Goal: Transaction & Acquisition: Purchase product/service

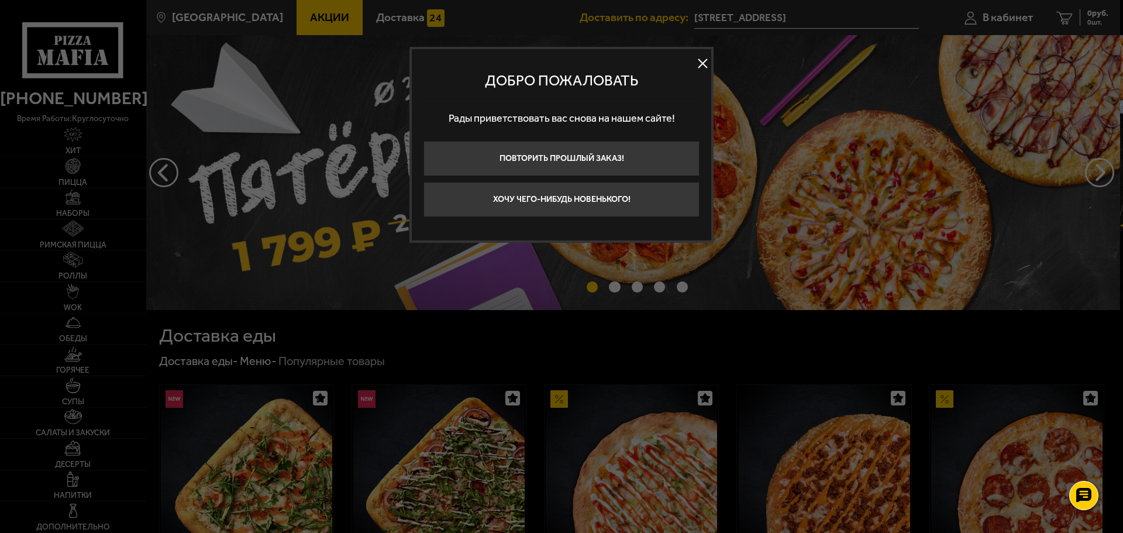
drag, startPoint x: 706, startPoint y: 65, endPoint x: 712, endPoint y: 66, distance: 6.5
click at [707, 65] on button at bounding box center [703, 64] width 18 height 18
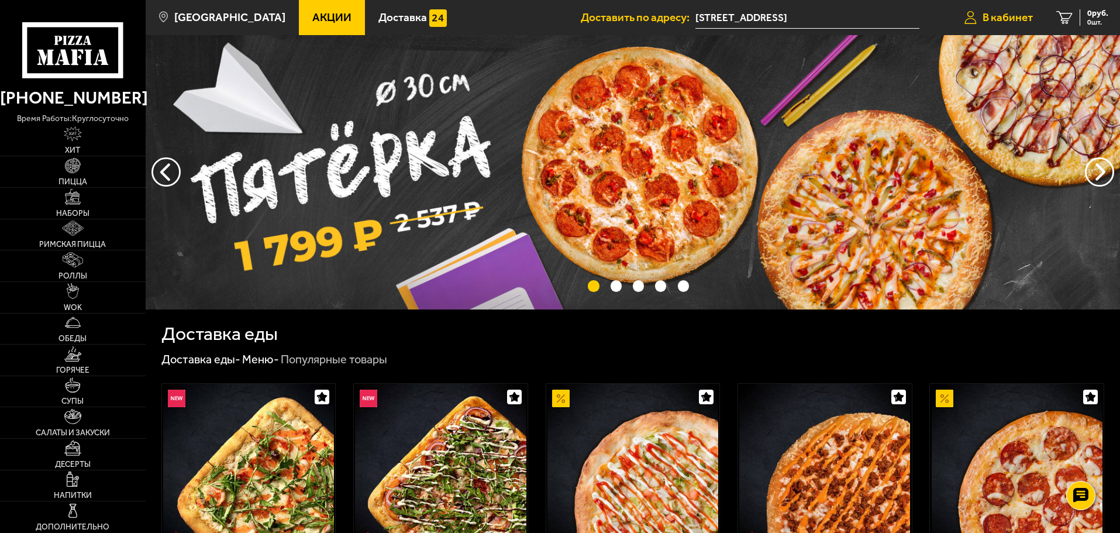
drag, startPoint x: 987, startPoint y: 16, endPoint x: 960, endPoint y: 32, distance: 31.7
click at [988, 17] on span "В кабинет" at bounding box center [1008, 17] width 50 height 11
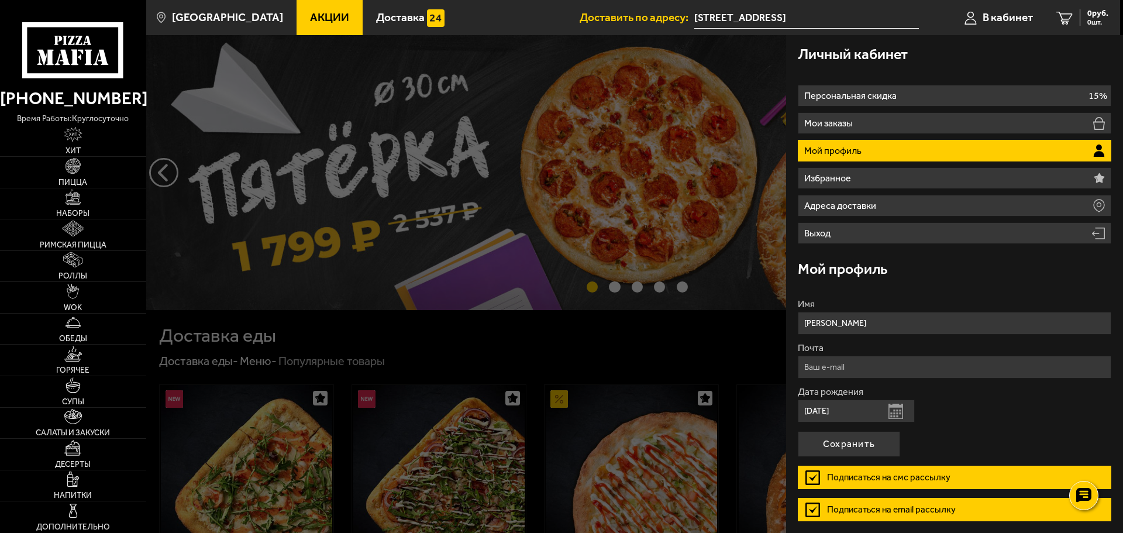
click at [729, 319] on div at bounding box center [707, 301] width 1123 height 533
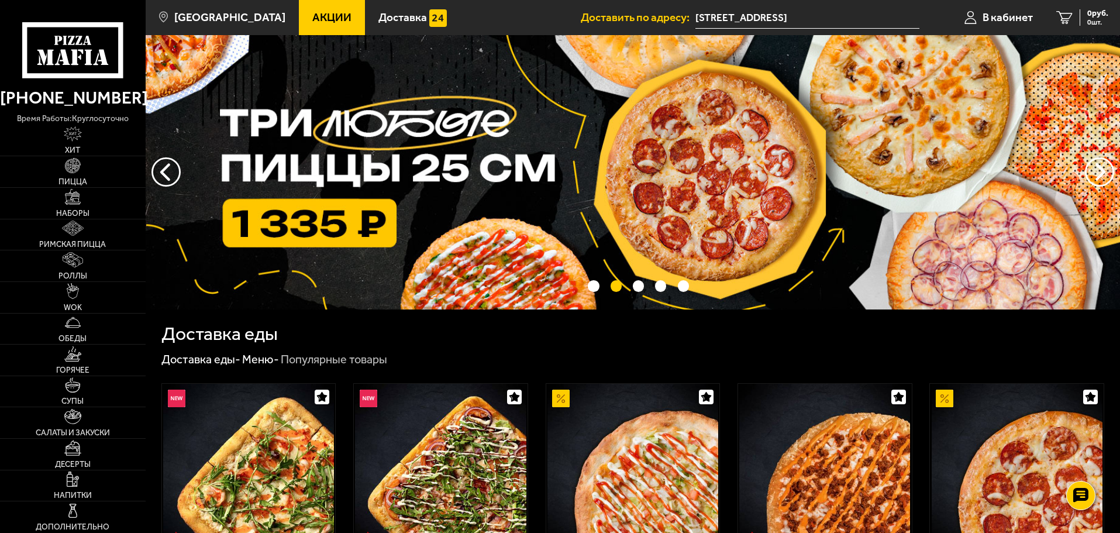
click at [622, 254] on img at bounding box center [633, 172] width 974 height 274
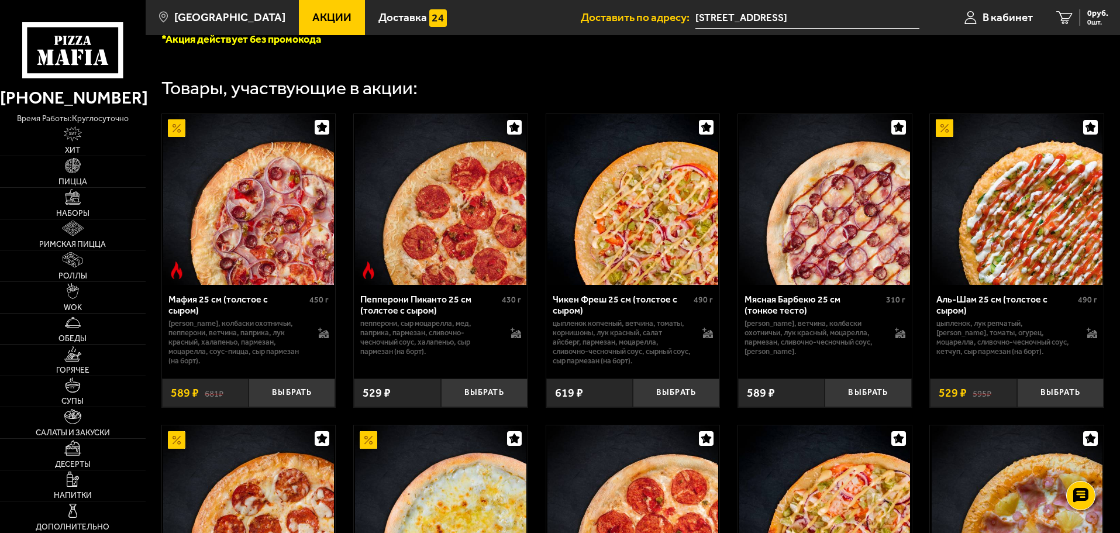
scroll to position [409, 0]
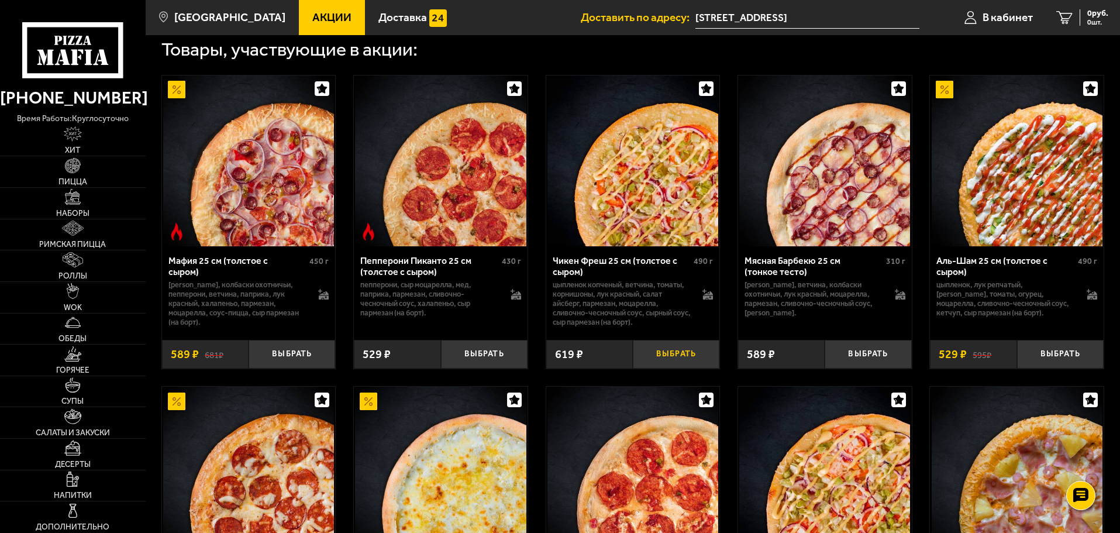
click at [686, 363] on button "Выбрать" at bounding box center [676, 354] width 87 height 29
click at [1073, 354] on button "Выбрать" at bounding box center [1060, 354] width 87 height 29
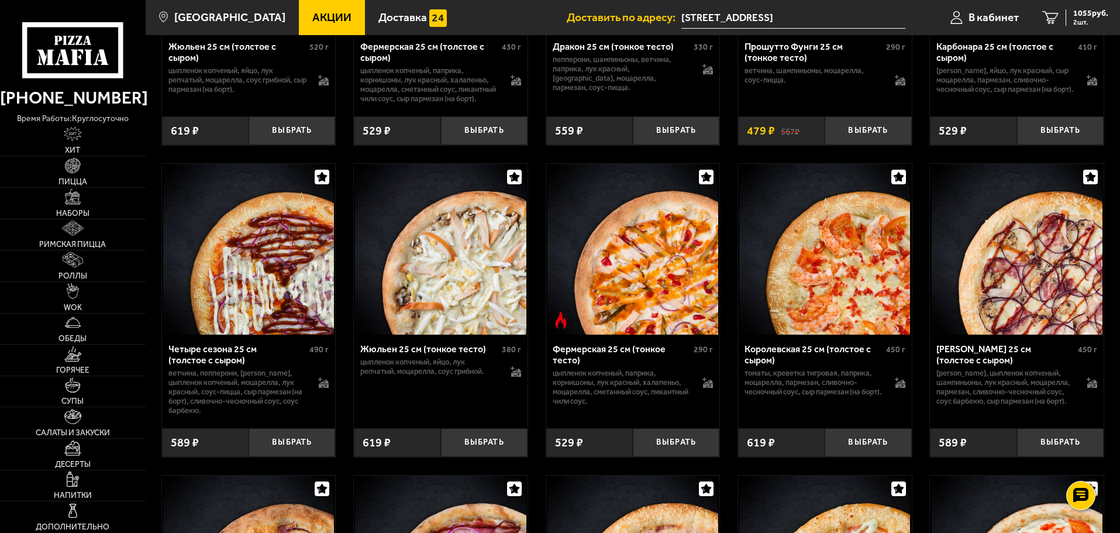
scroll to position [2182, 0]
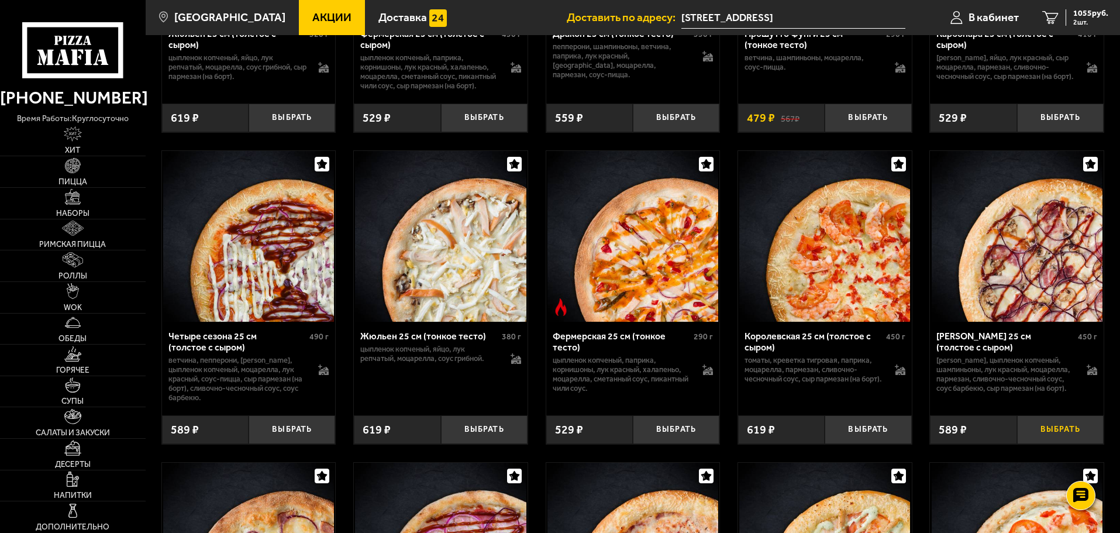
click at [1059, 444] on button "Выбрать" at bounding box center [1060, 429] width 87 height 29
click at [1080, 19] on span "3 шт." at bounding box center [1090, 22] width 35 height 7
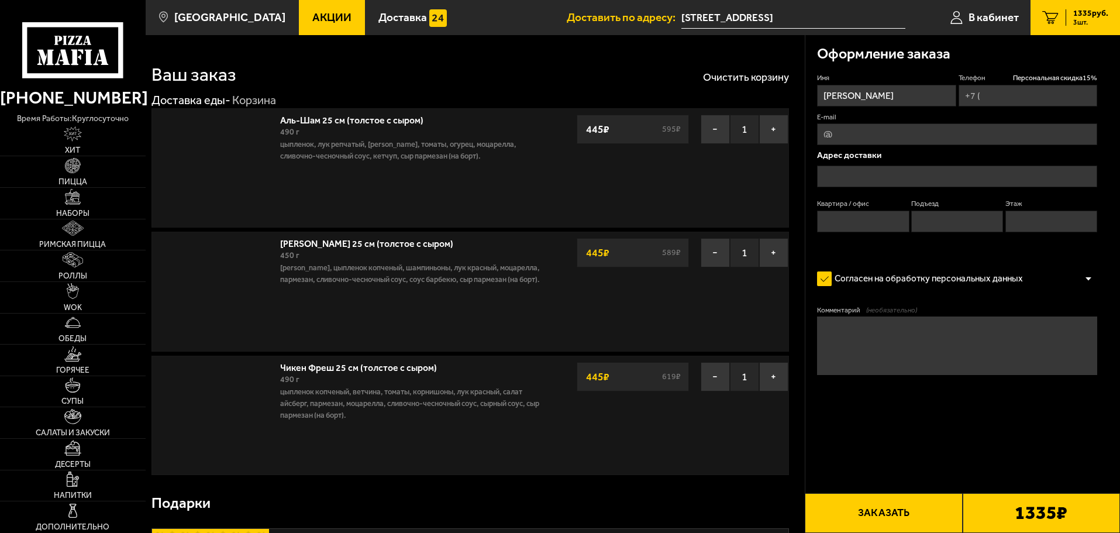
type input "[PHONE_NUMBER]"
type input "[STREET_ADDRESS]"
type input "175"
type input "1"
type input "9"
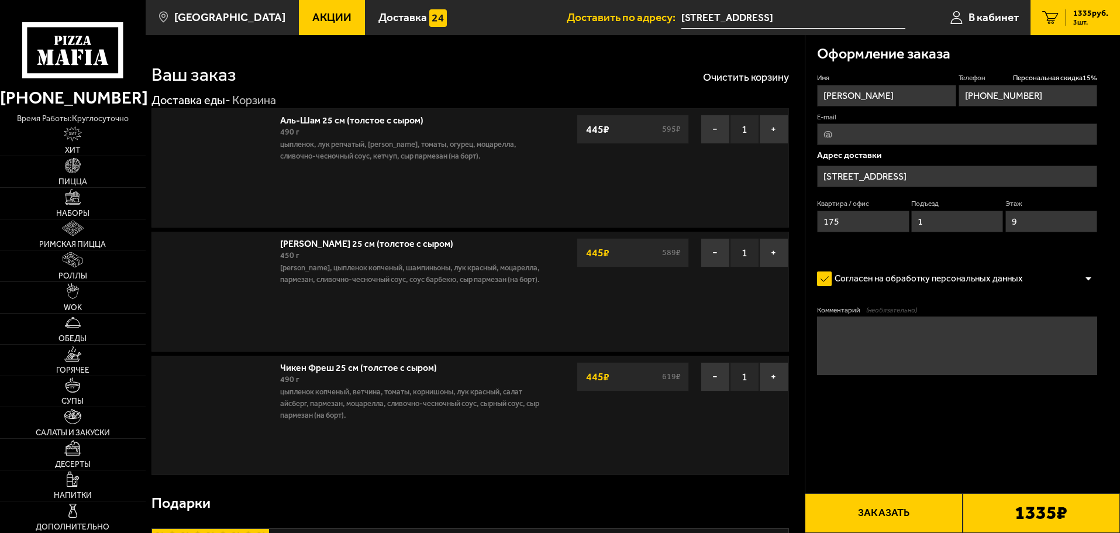
type input "[STREET_ADDRESS]"
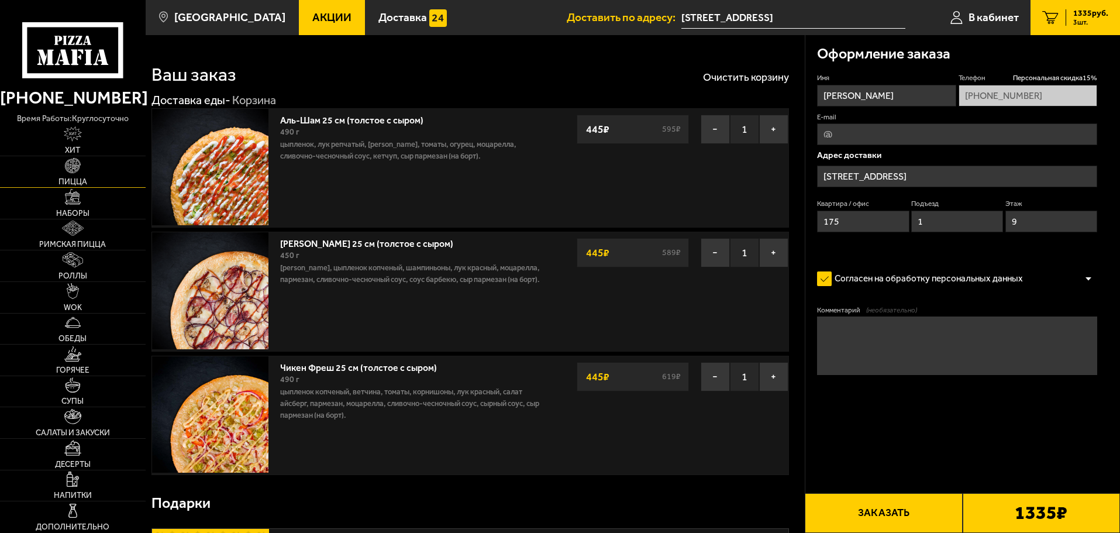
click at [77, 184] on span "Пицца" at bounding box center [72, 182] width 29 height 8
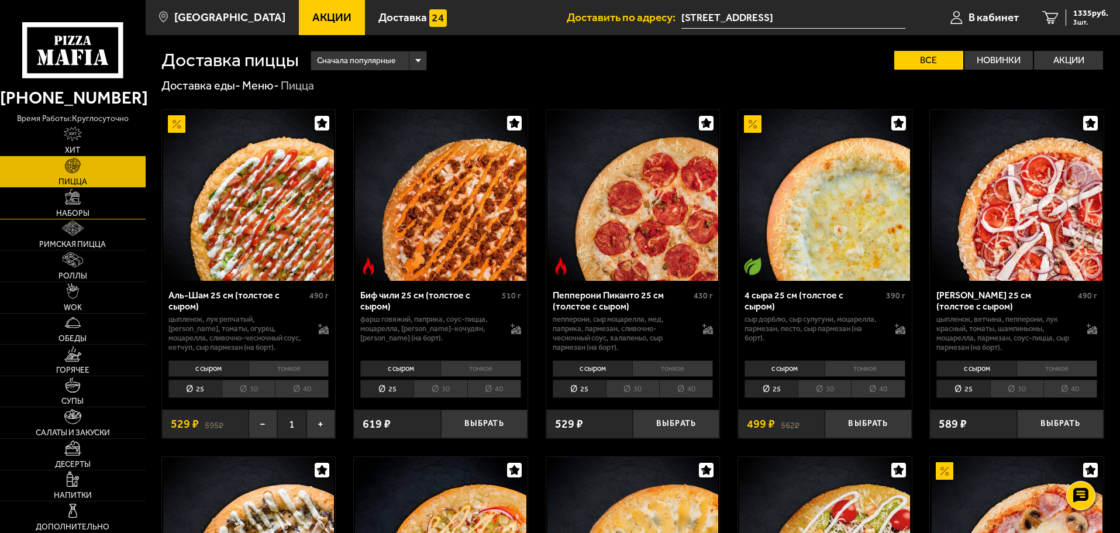
click at [71, 209] on span "Наборы" at bounding box center [72, 213] width 33 height 8
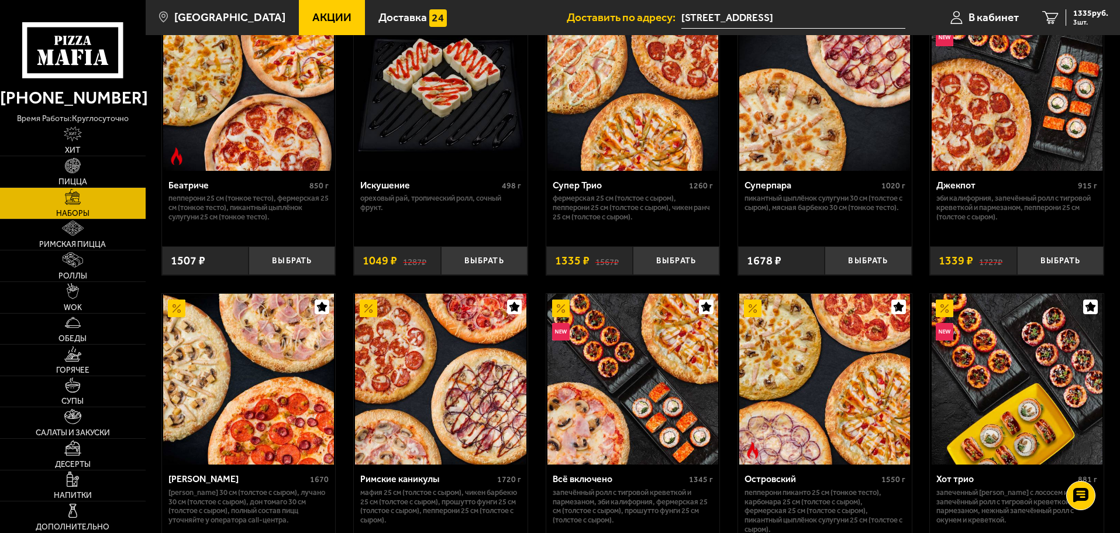
scroll to position [760, 0]
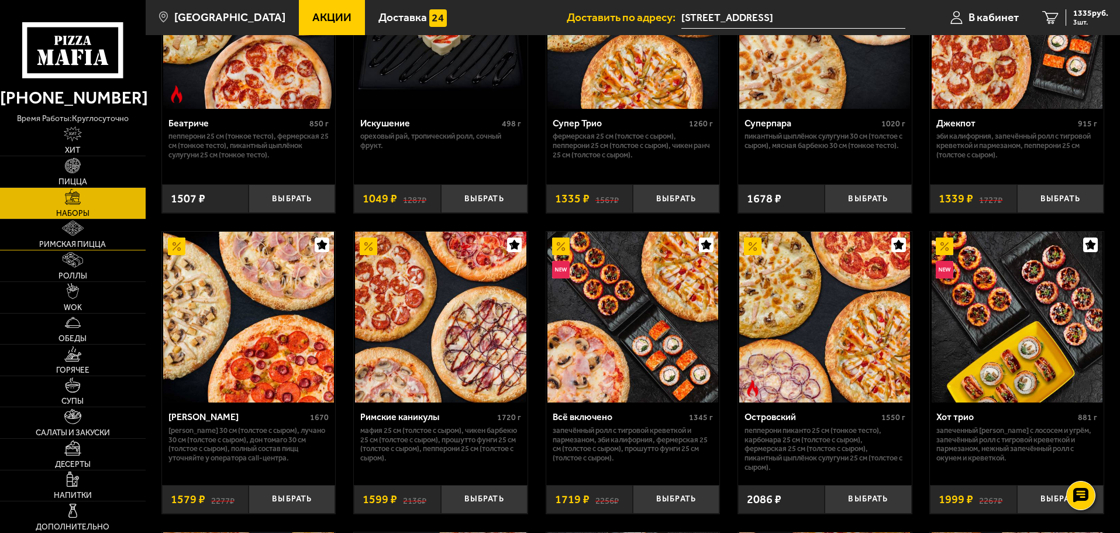
click at [89, 235] on link "Римская пицца" at bounding box center [73, 234] width 146 height 31
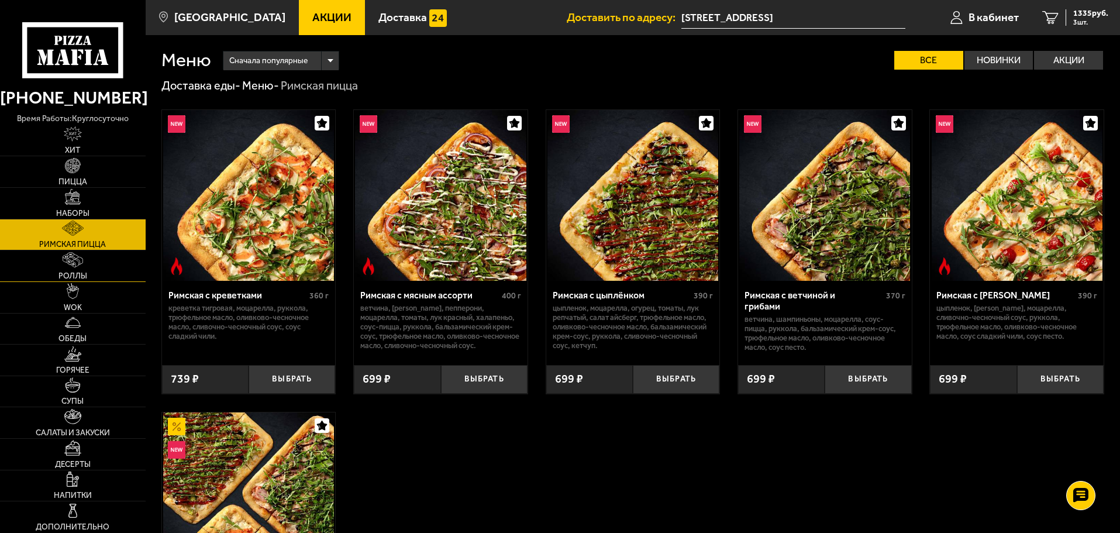
click at [85, 280] on link "Роллы" at bounding box center [73, 265] width 146 height 31
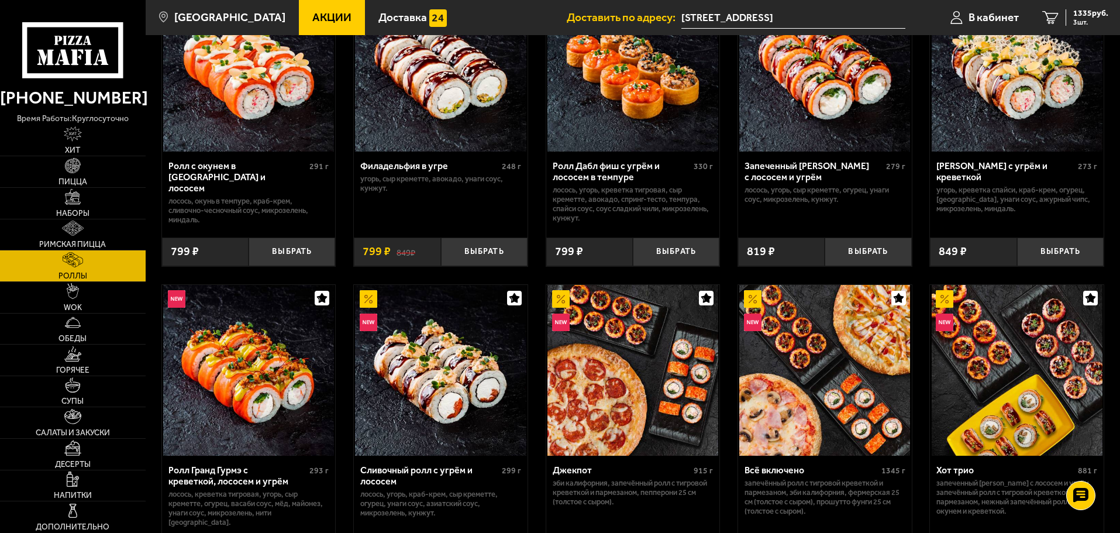
scroll to position [468, 0]
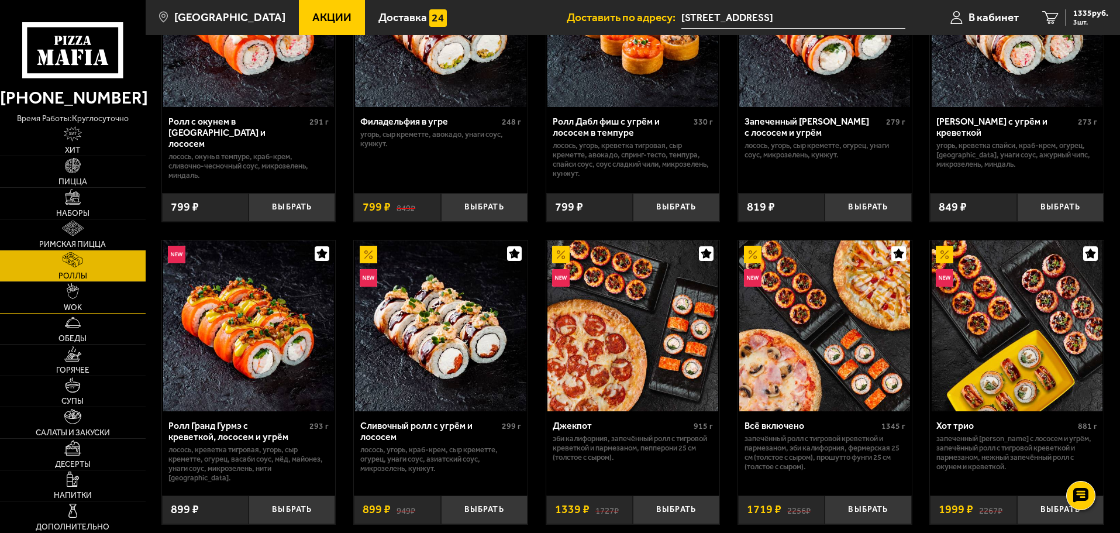
click at [76, 297] on img at bounding box center [73, 290] width 12 height 15
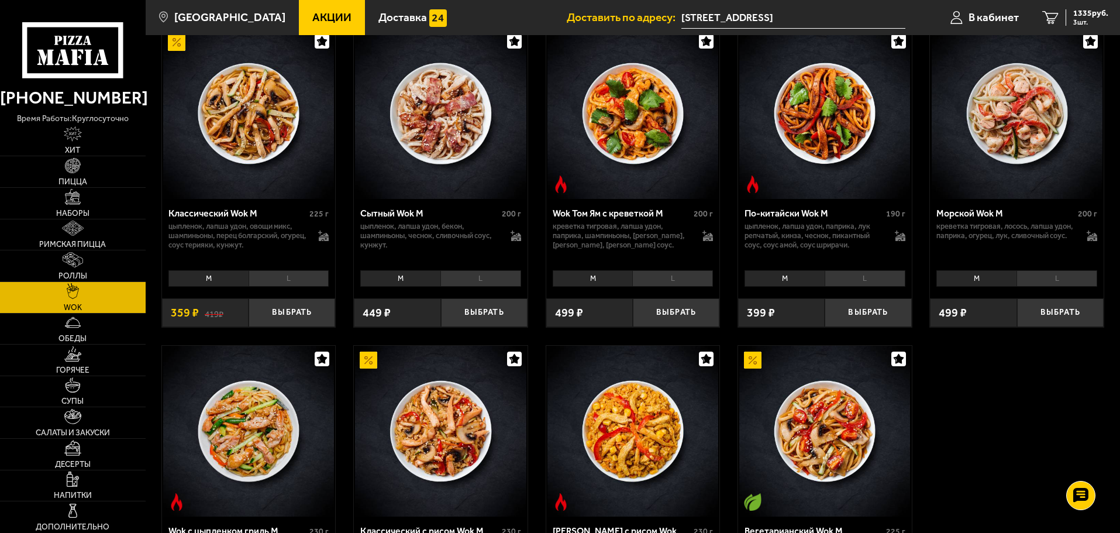
scroll to position [351, 0]
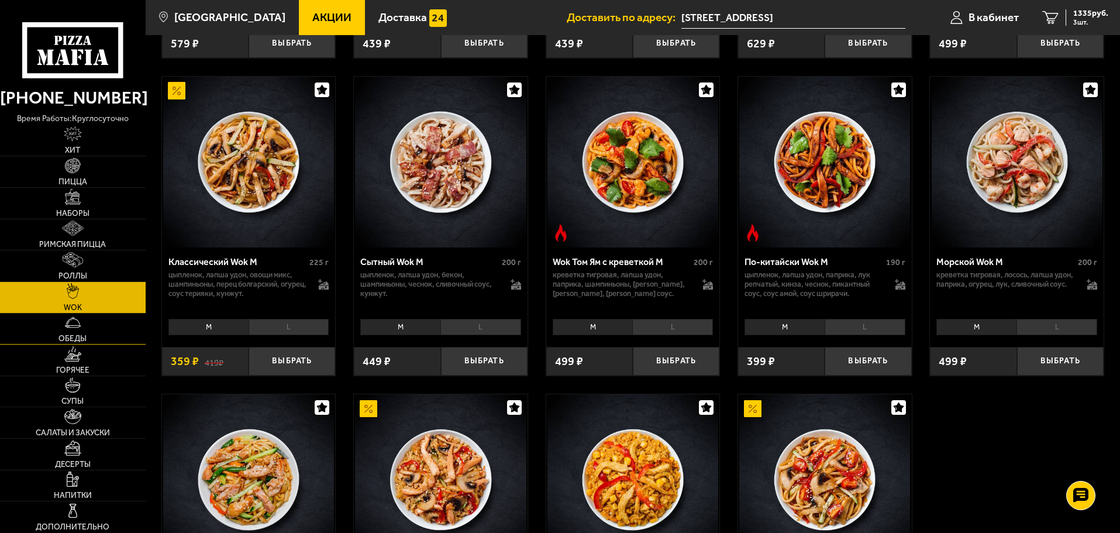
click at [109, 323] on link "Обеды" at bounding box center [73, 329] width 146 height 31
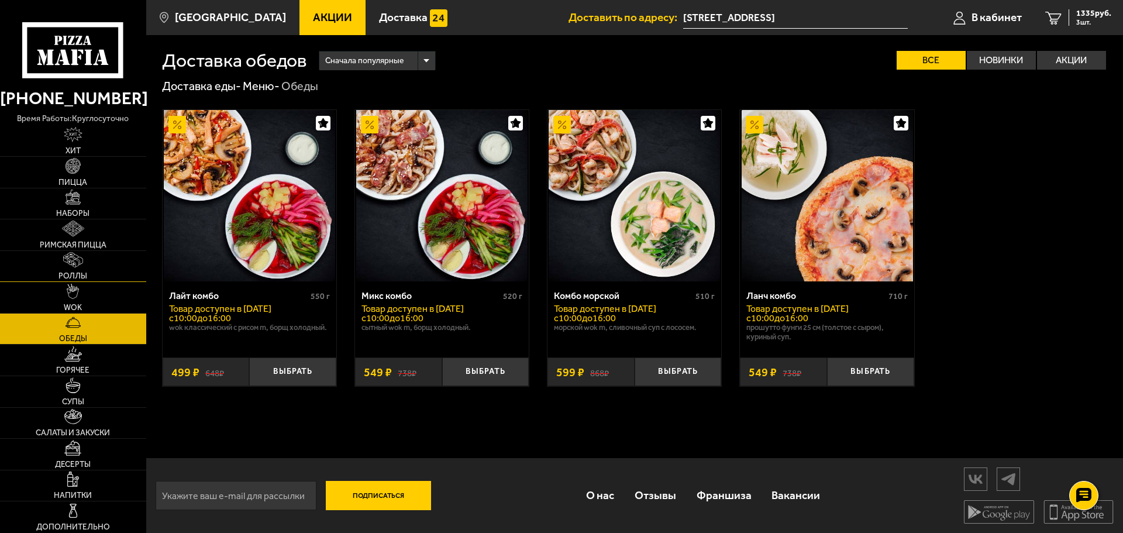
click at [84, 270] on link "Роллы" at bounding box center [73, 266] width 146 height 31
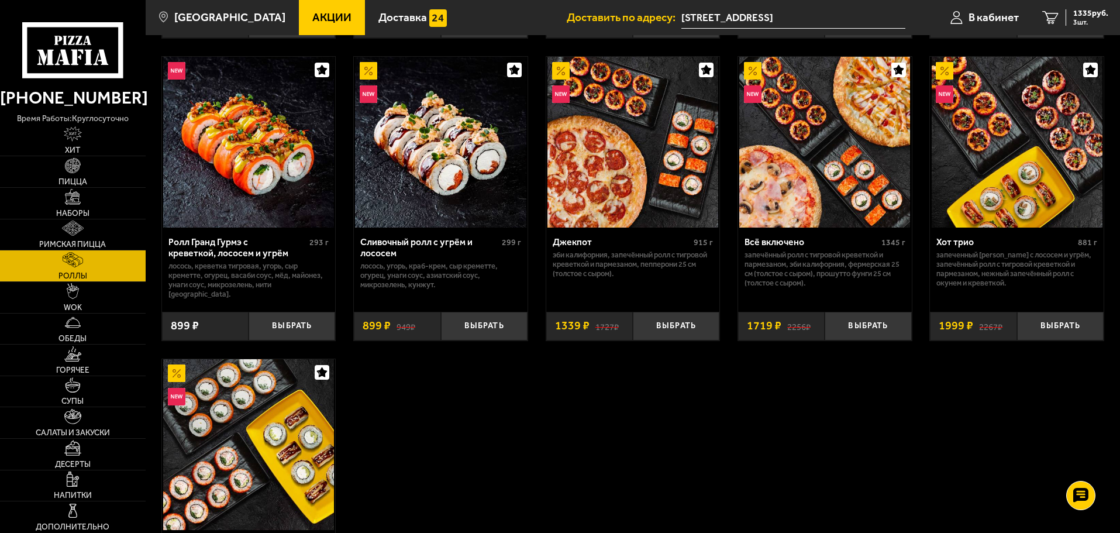
scroll to position [760, 0]
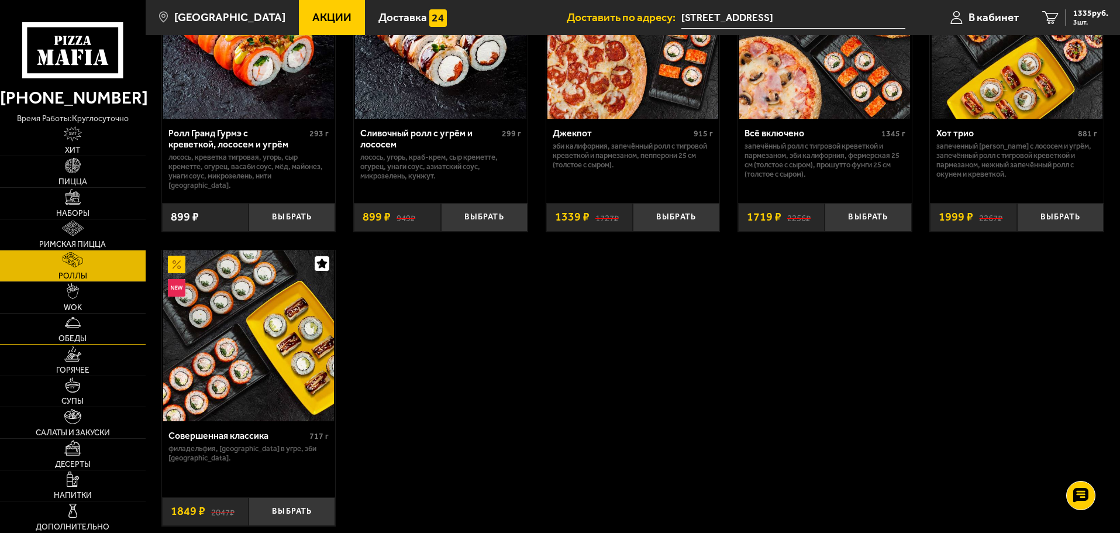
click at [122, 342] on link "Обеды" at bounding box center [73, 329] width 146 height 31
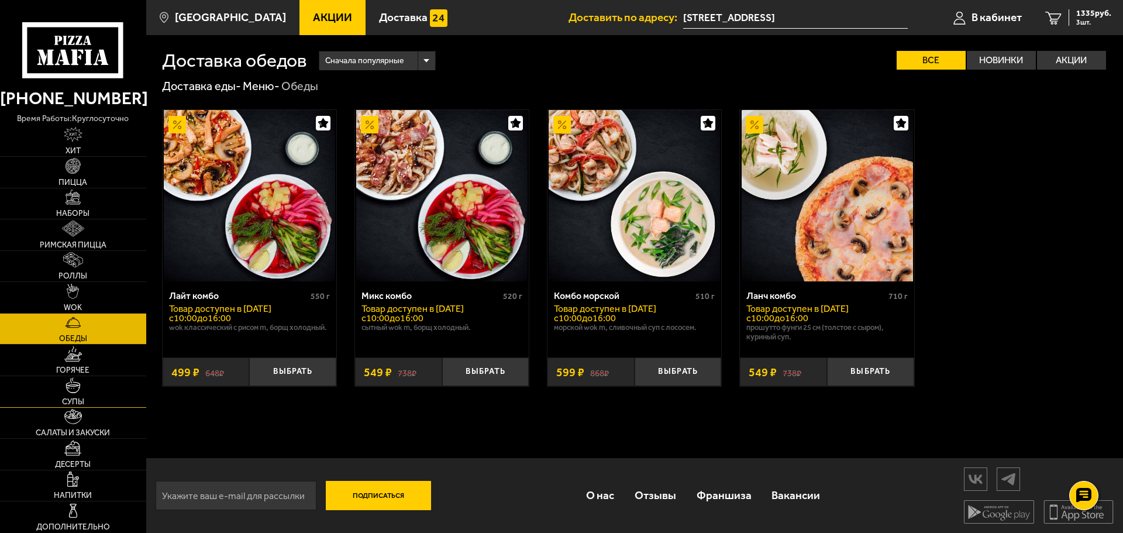
click at [105, 382] on link "Супы" at bounding box center [73, 391] width 146 height 31
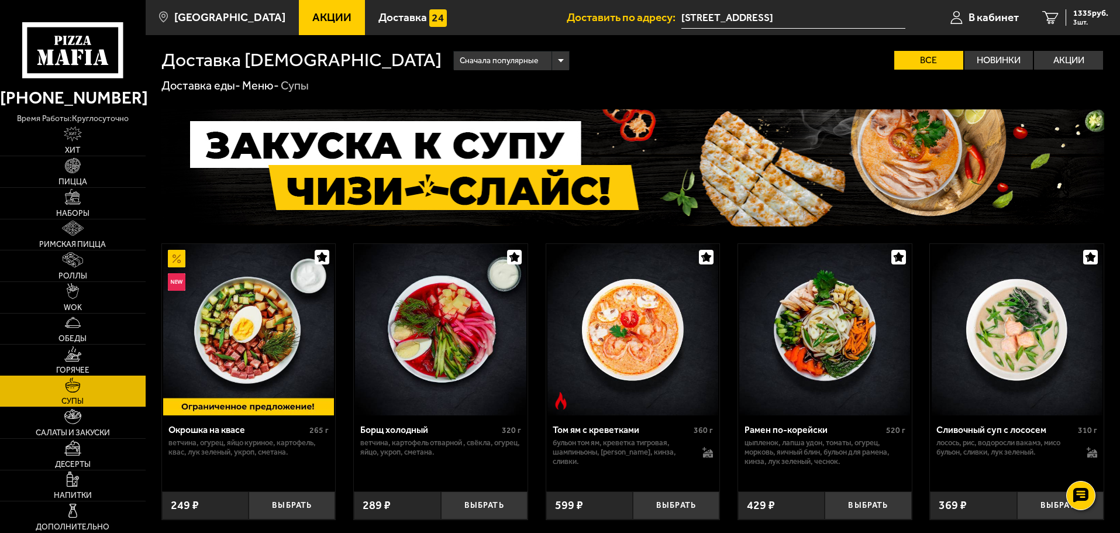
click at [94, 356] on link "Горячее" at bounding box center [73, 360] width 146 height 31
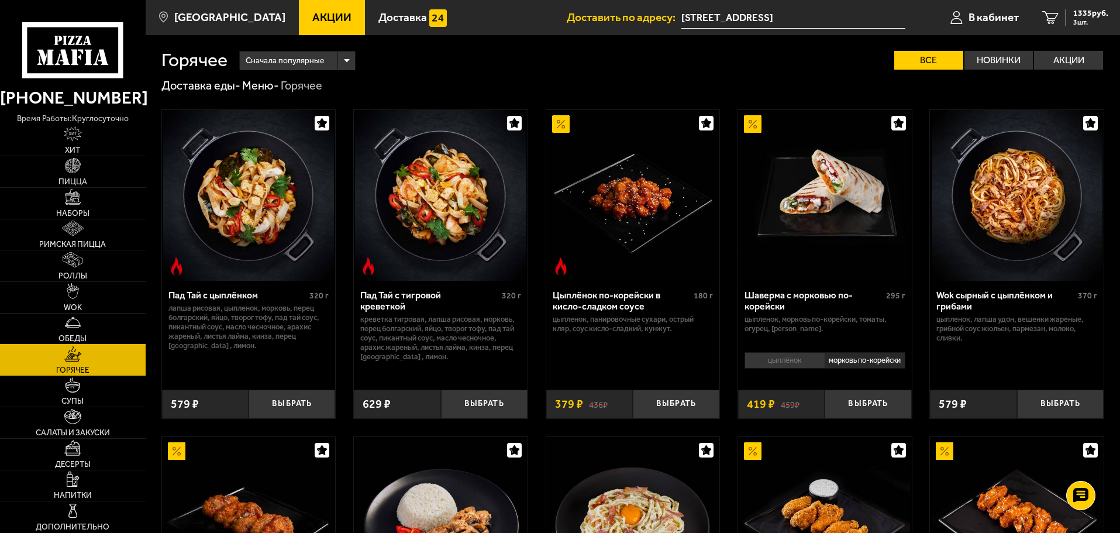
click at [106, 326] on link "Обеды" at bounding box center [73, 329] width 146 height 31
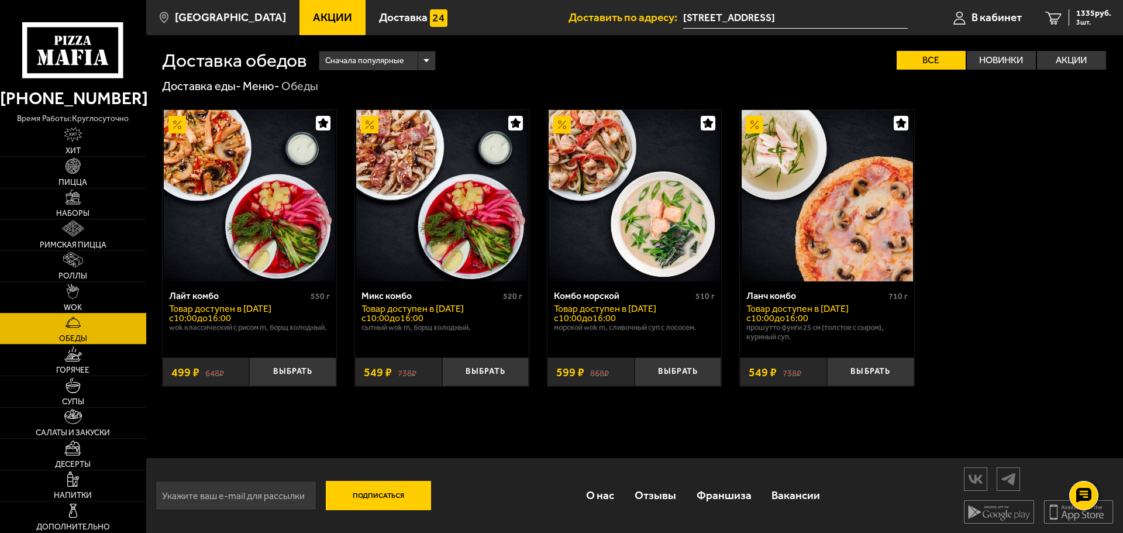
click at [86, 284] on link "WOK" at bounding box center [73, 297] width 146 height 31
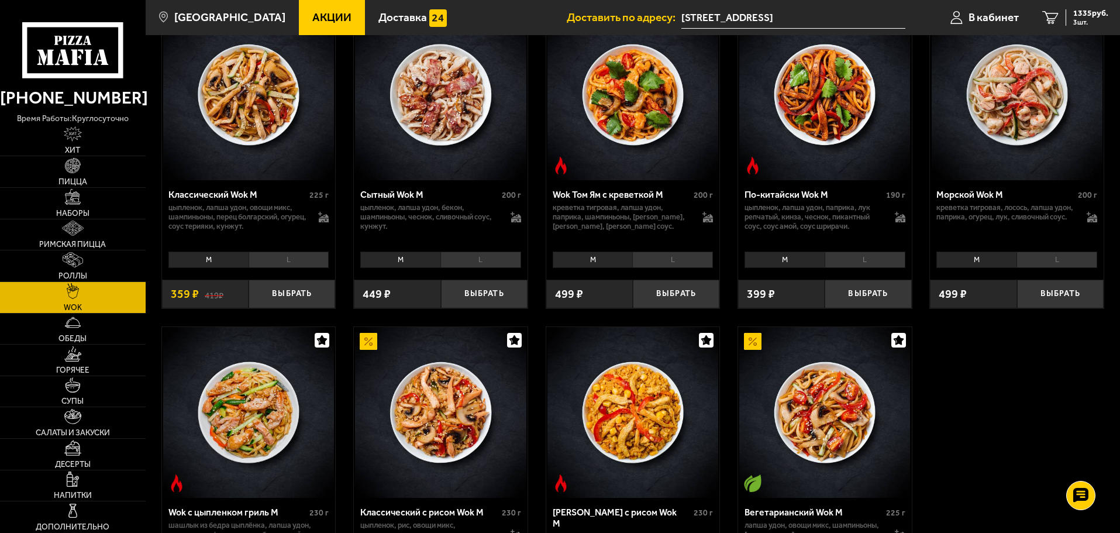
scroll to position [643, 0]
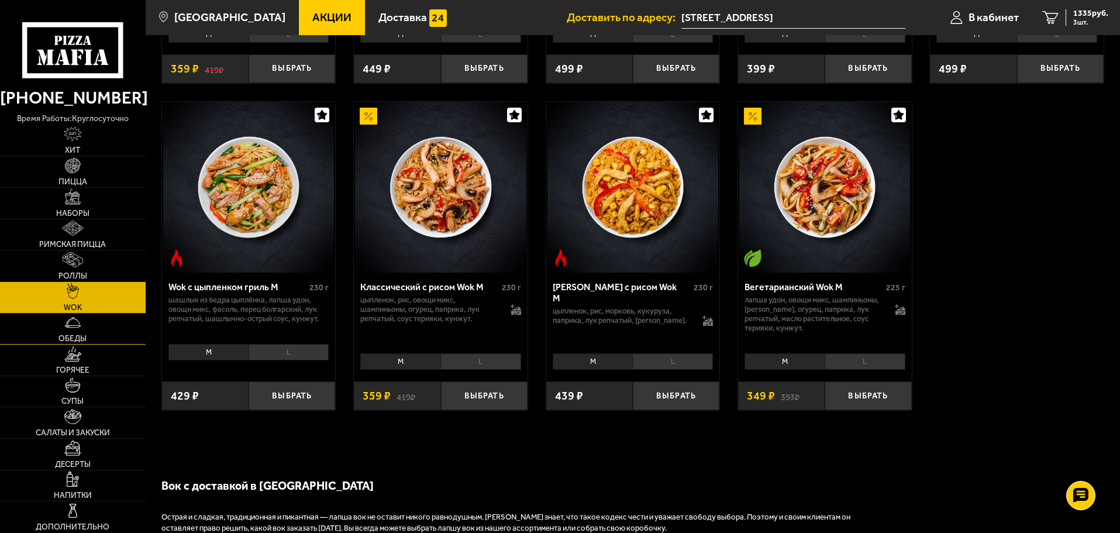
click at [83, 325] on link "Обеды" at bounding box center [73, 329] width 146 height 31
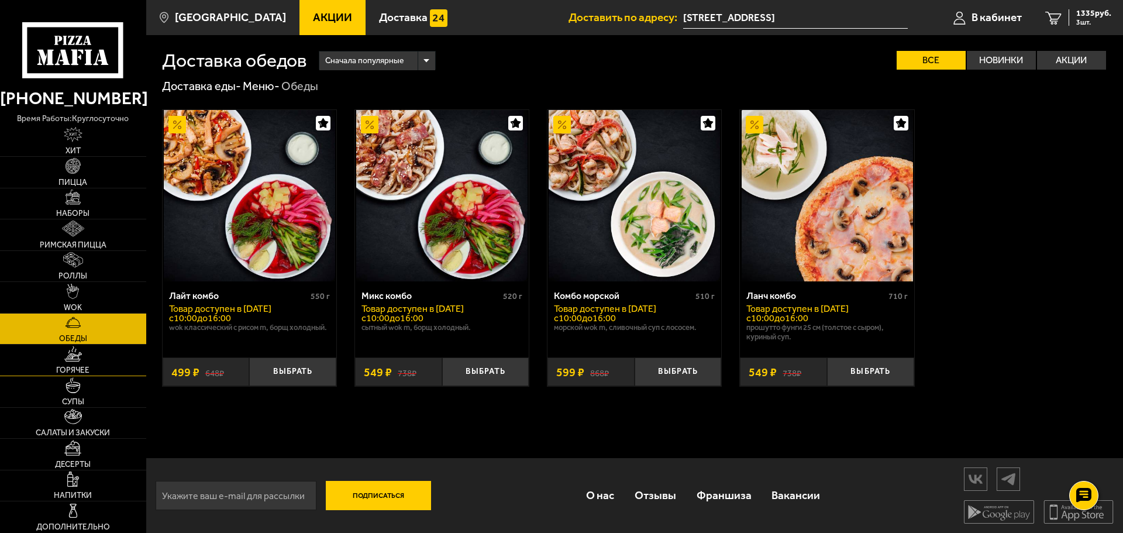
click at [77, 376] on link "Горячее" at bounding box center [73, 360] width 146 height 31
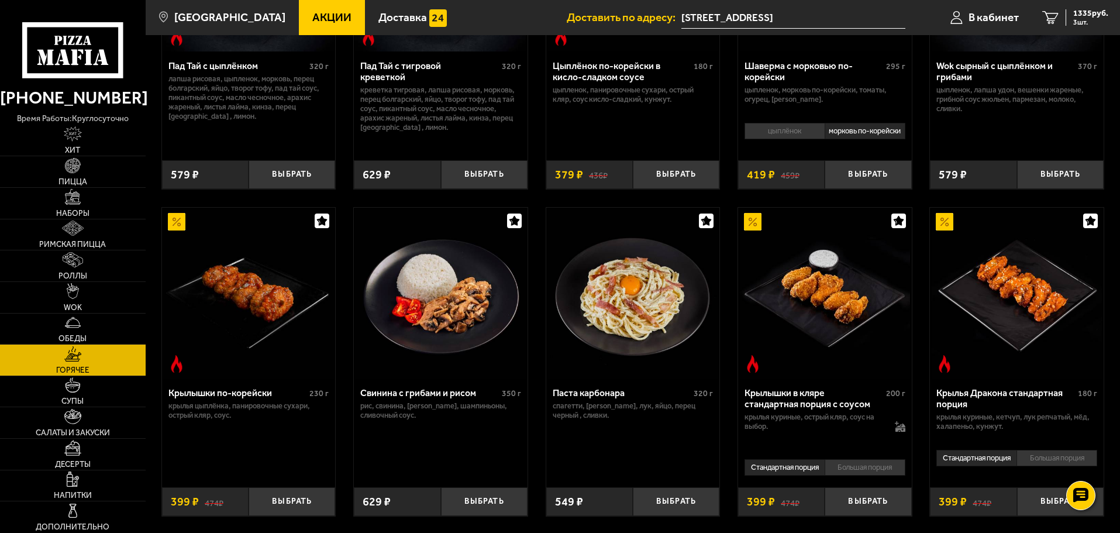
scroll to position [234, 0]
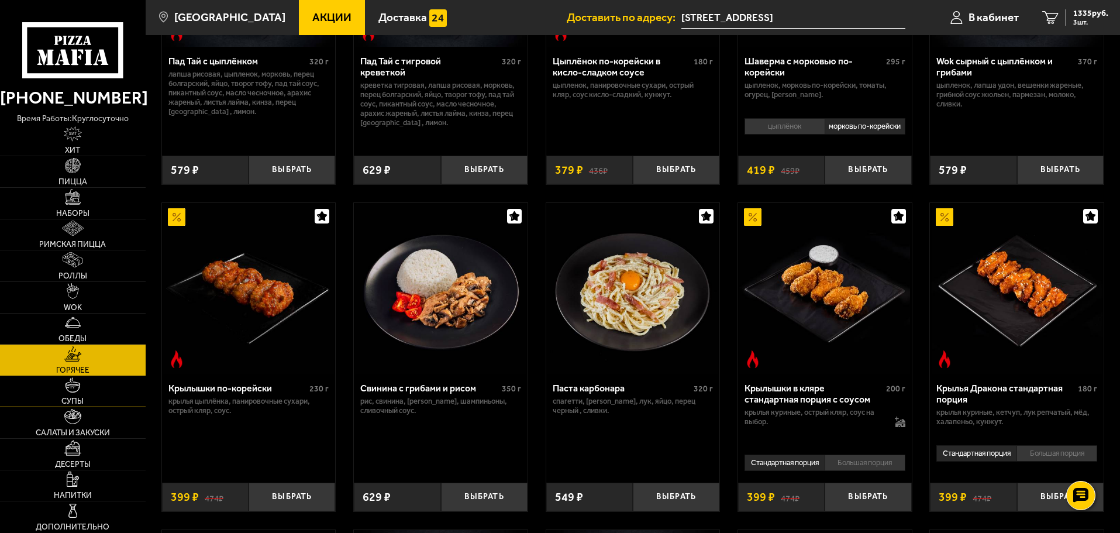
click at [55, 391] on link "Супы" at bounding box center [73, 391] width 146 height 31
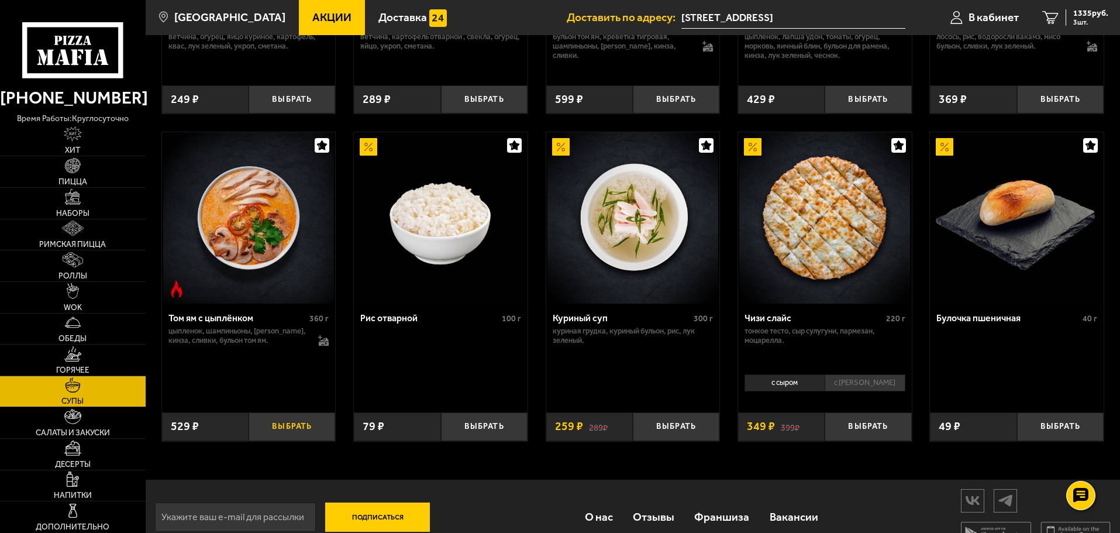
scroll to position [429, 0]
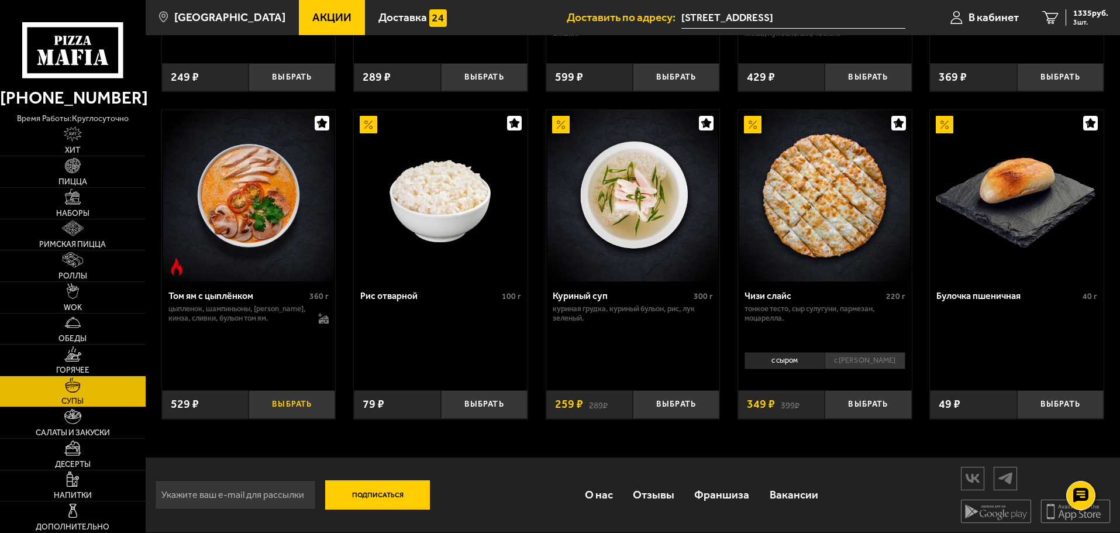
click at [280, 401] on button "Выбрать" at bounding box center [292, 404] width 87 height 29
click at [261, 401] on button "−" at bounding box center [263, 404] width 29 height 29
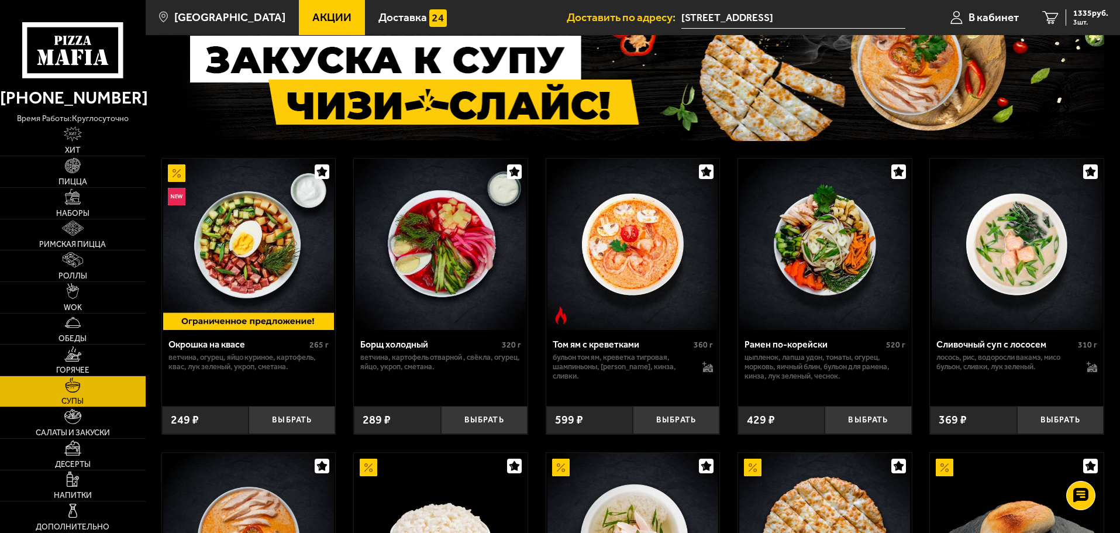
scroll to position [78, 0]
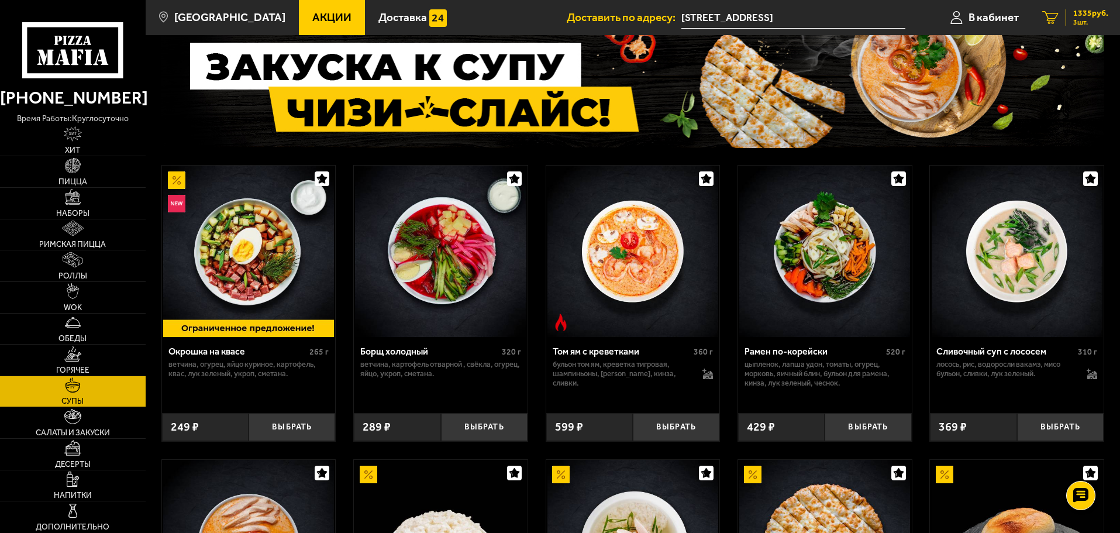
click at [1085, 26] on link "3 1335 руб. 3 шт." at bounding box center [1075, 17] width 89 height 35
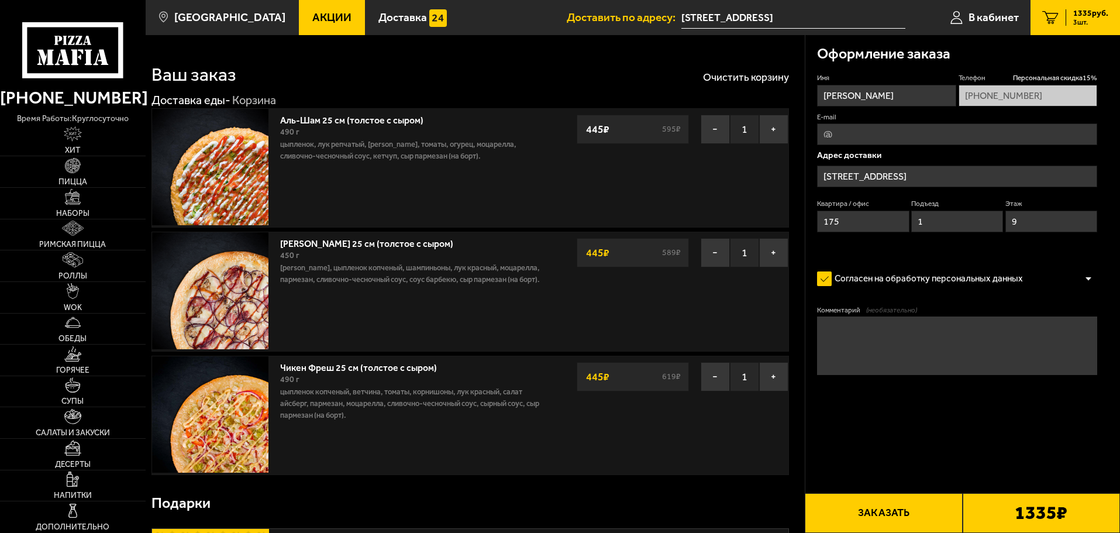
type input "[STREET_ADDRESS]"
click at [91, 211] on link "Наборы" at bounding box center [73, 203] width 146 height 31
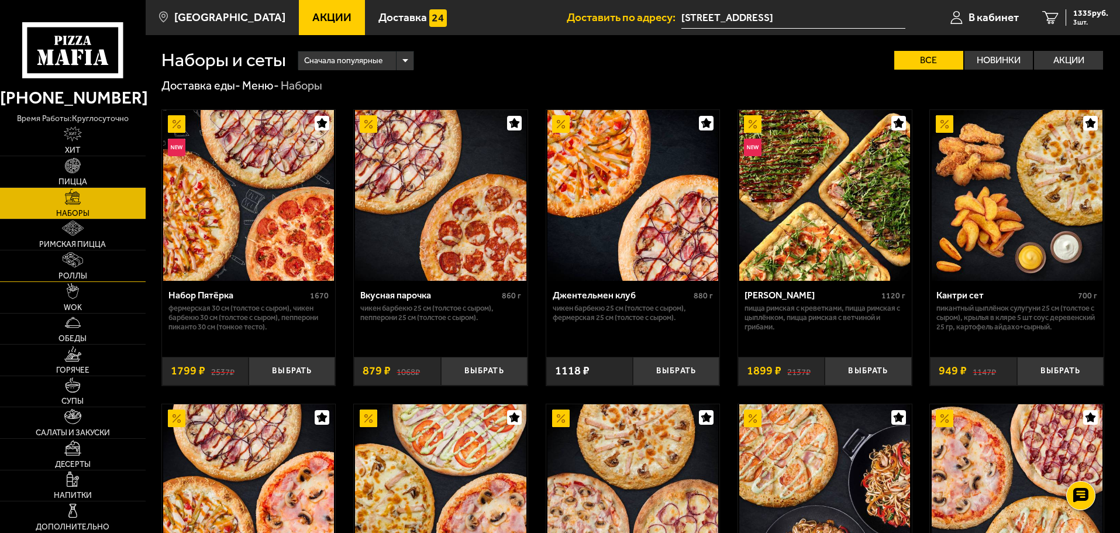
click at [91, 256] on link "Роллы" at bounding box center [73, 265] width 146 height 31
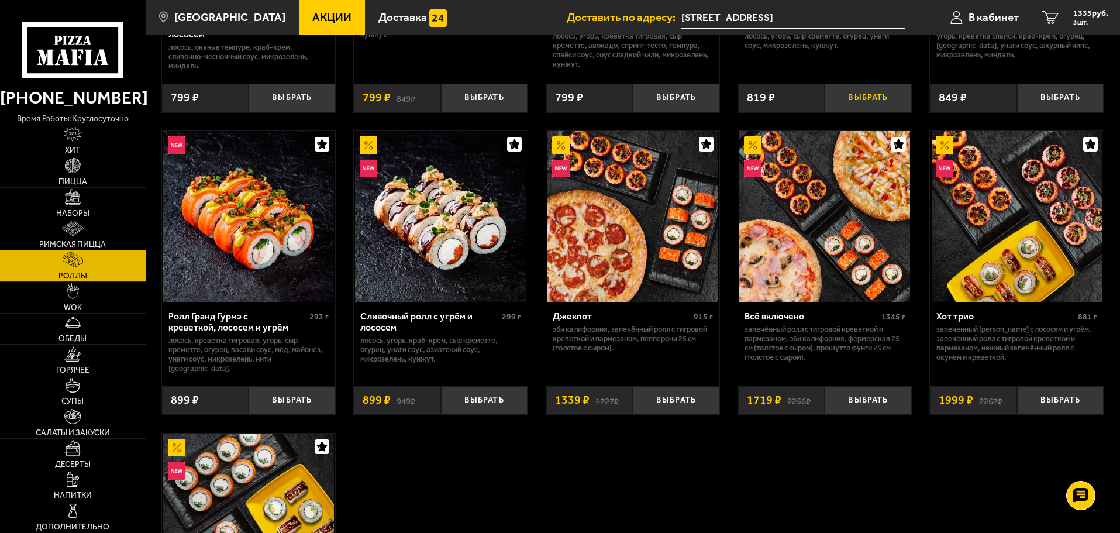
scroll to position [585, 0]
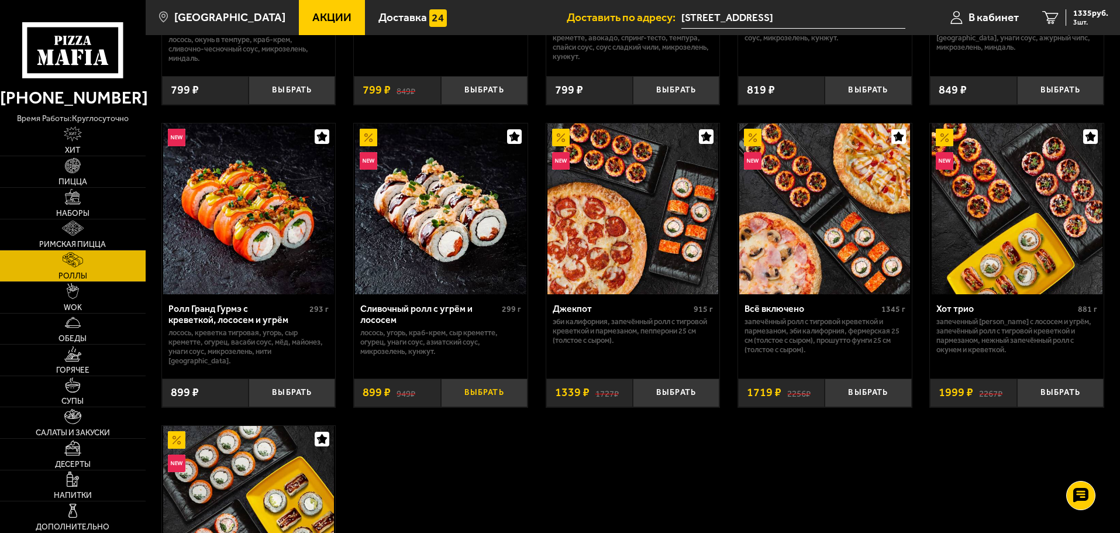
click at [469, 387] on button "Выбрать" at bounding box center [484, 392] width 87 height 29
click at [1093, 15] on span "2234 руб." at bounding box center [1090, 13] width 35 height 8
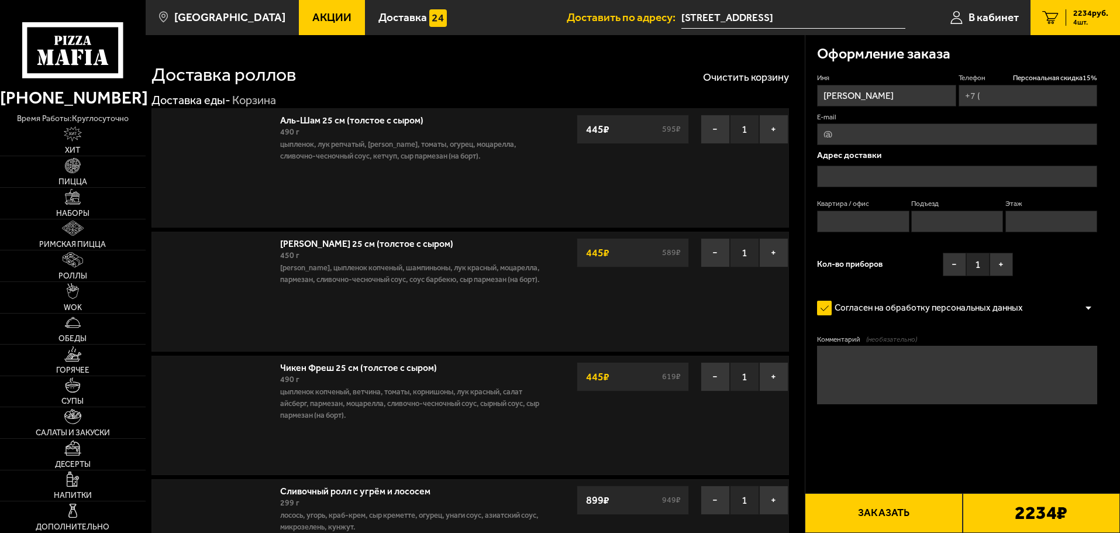
type input "[PHONE_NUMBER]"
type input "[STREET_ADDRESS]"
type input "175"
type input "1"
type input "9"
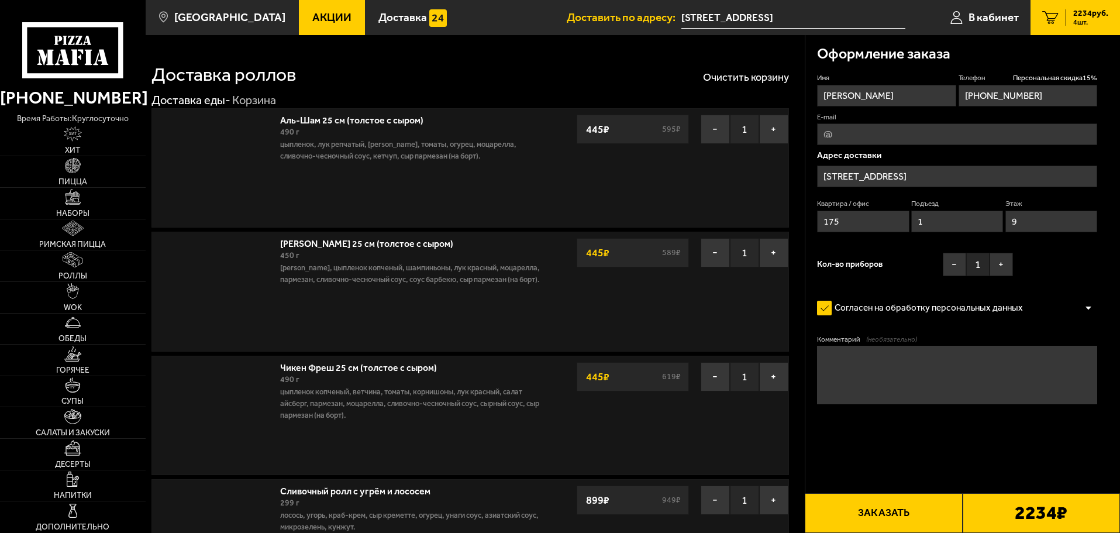
type input "[STREET_ADDRESS]"
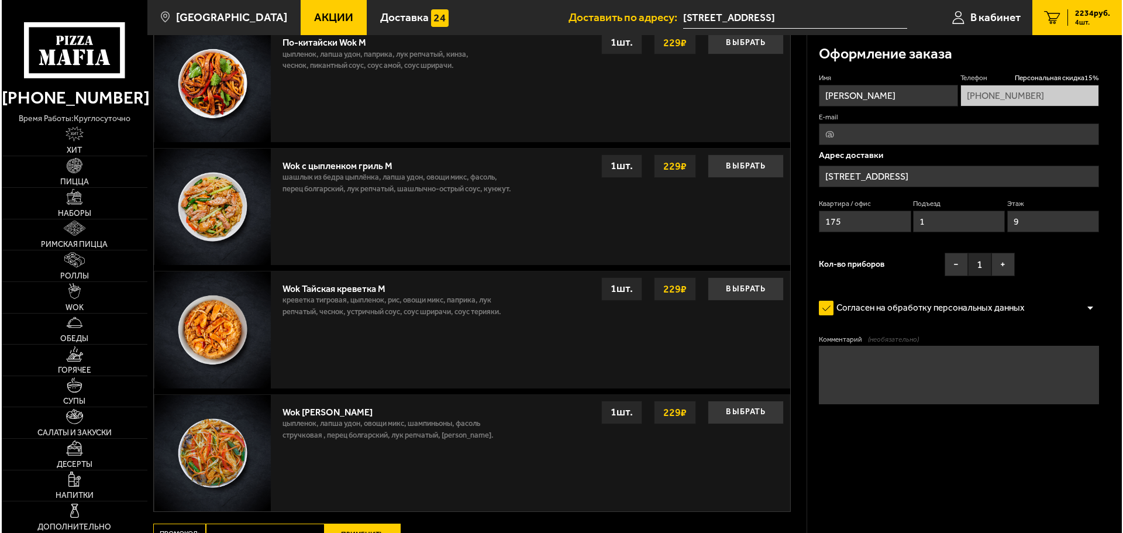
scroll to position [1114, 0]
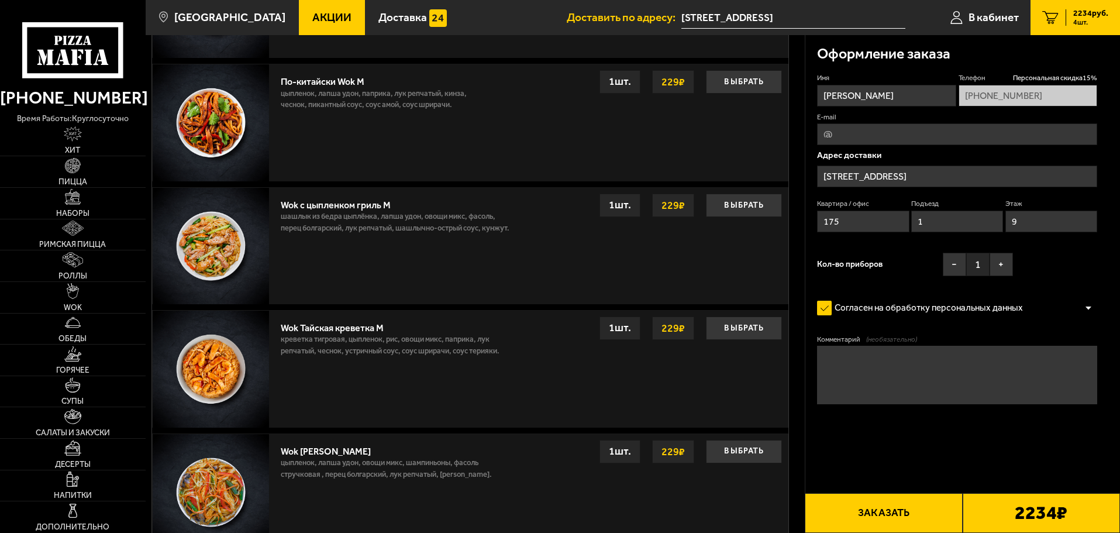
click at [838, 177] on input "[STREET_ADDRESS]" at bounding box center [957, 177] width 280 height 22
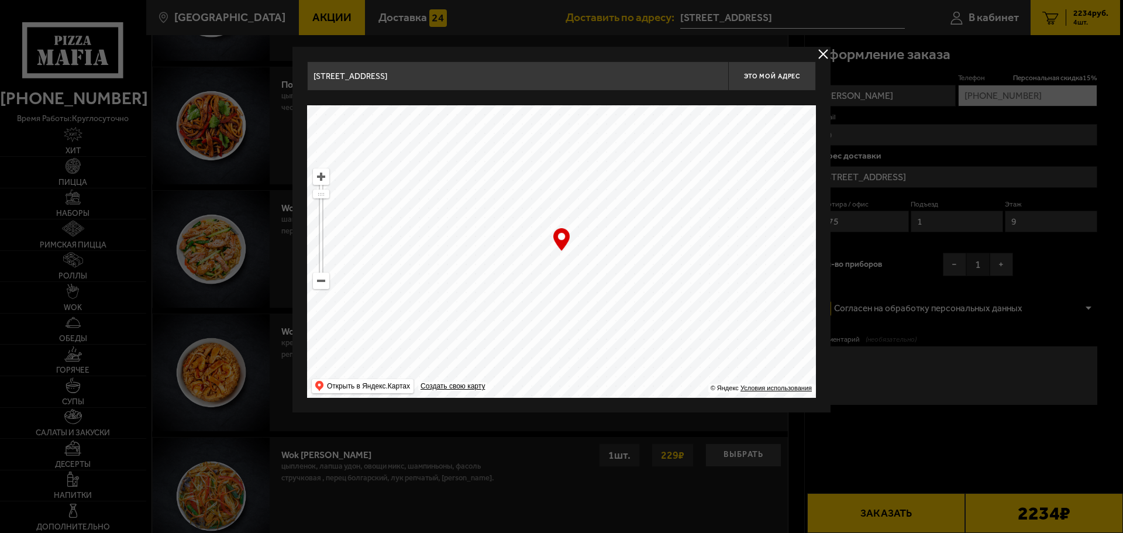
drag, startPoint x: 339, startPoint y: 77, endPoint x: 188, endPoint y: 88, distance: 151.9
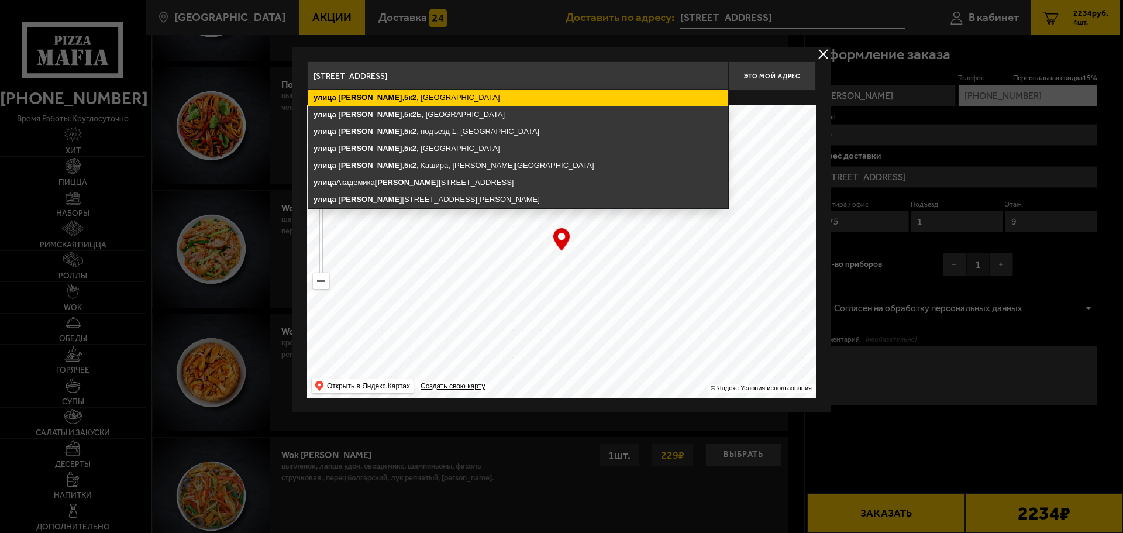
click at [450, 99] on ymaps "[STREET_ADDRESS]" at bounding box center [518, 97] width 420 height 16
type input "[STREET_ADDRESS]"
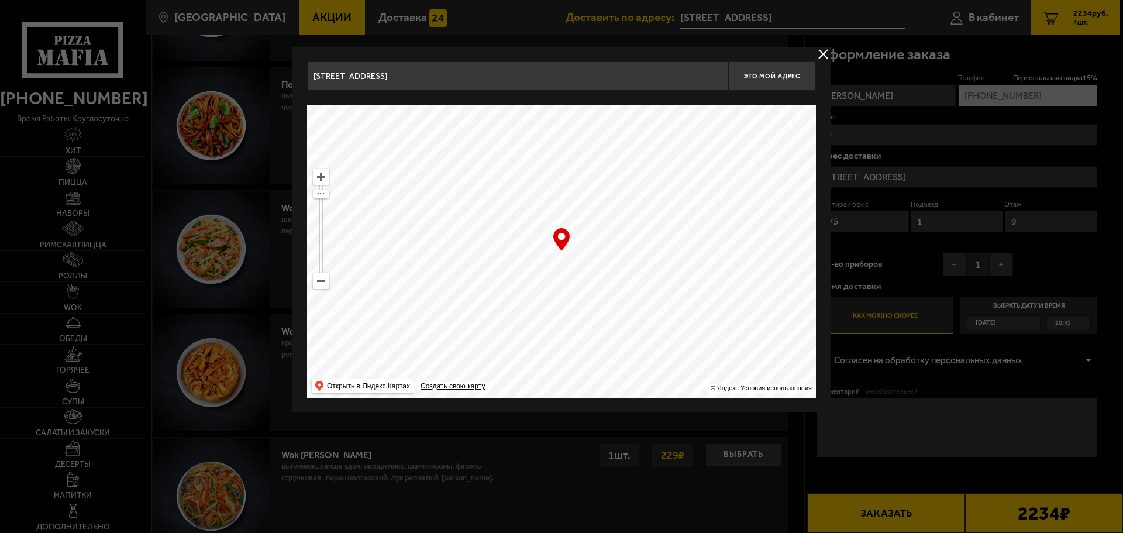
click at [824, 53] on button "delivery type" at bounding box center [823, 54] width 15 height 15
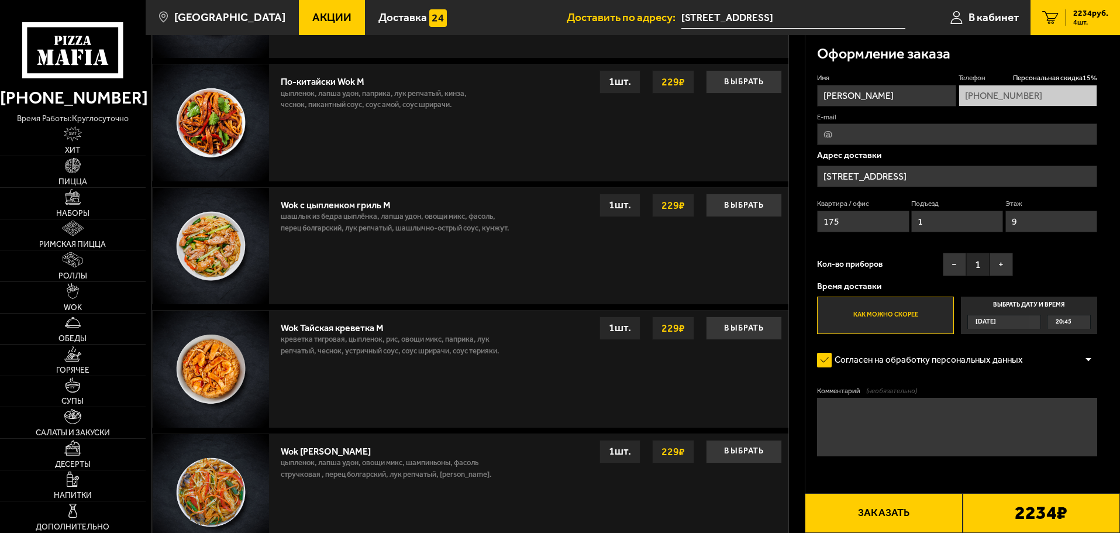
click at [925, 182] on input "[STREET_ADDRESS]" at bounding box center [957, 177] width 280 height 22
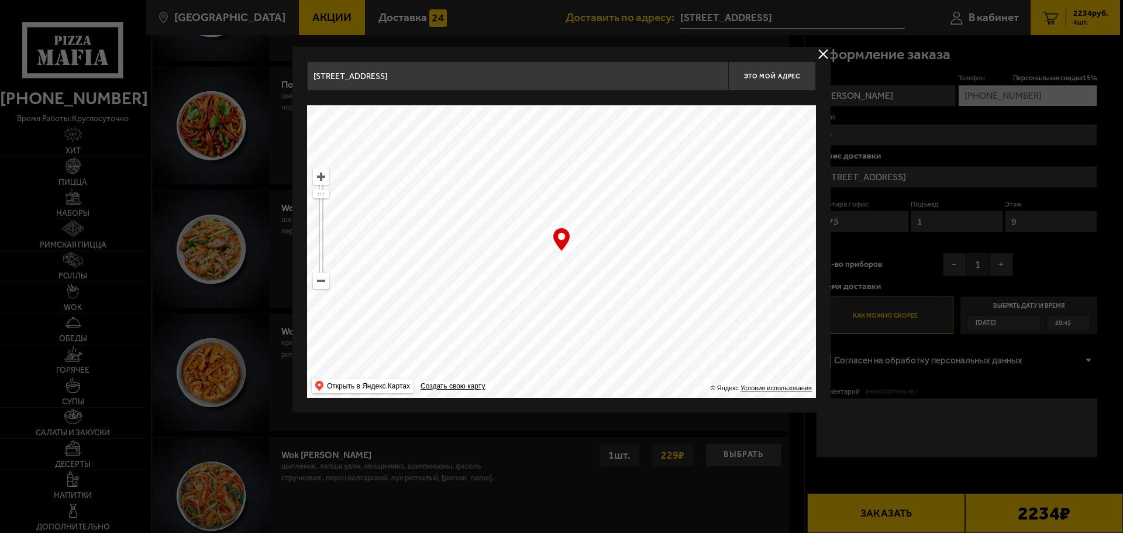
click at [819, 48] on button "delivery type" at bounding box center [823, 54] width 15 height 15
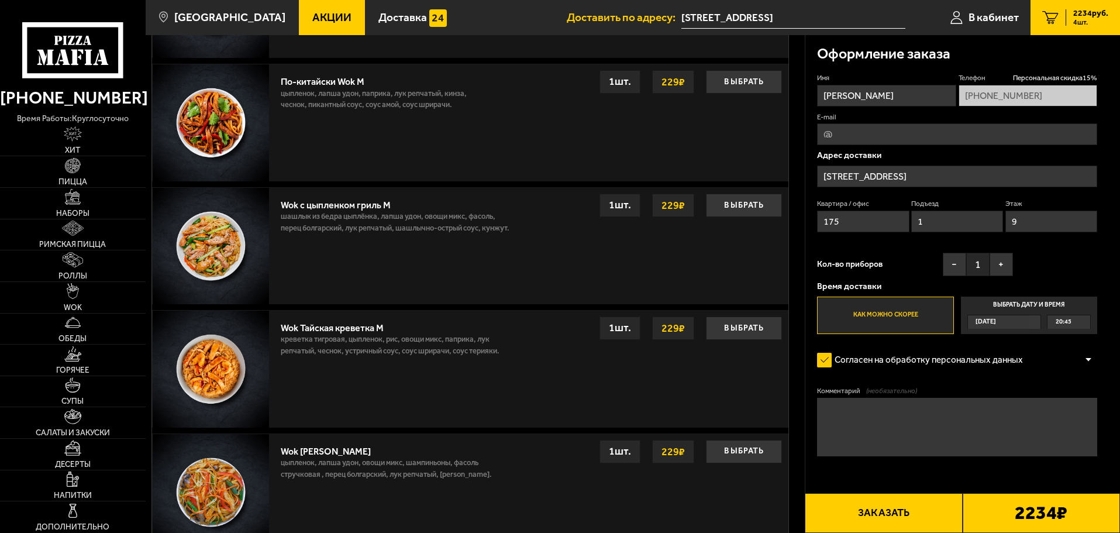
click at [955, 179] on input "[STREET_ADDRESS]" at bounding box center [957, 177] width 280 height 22
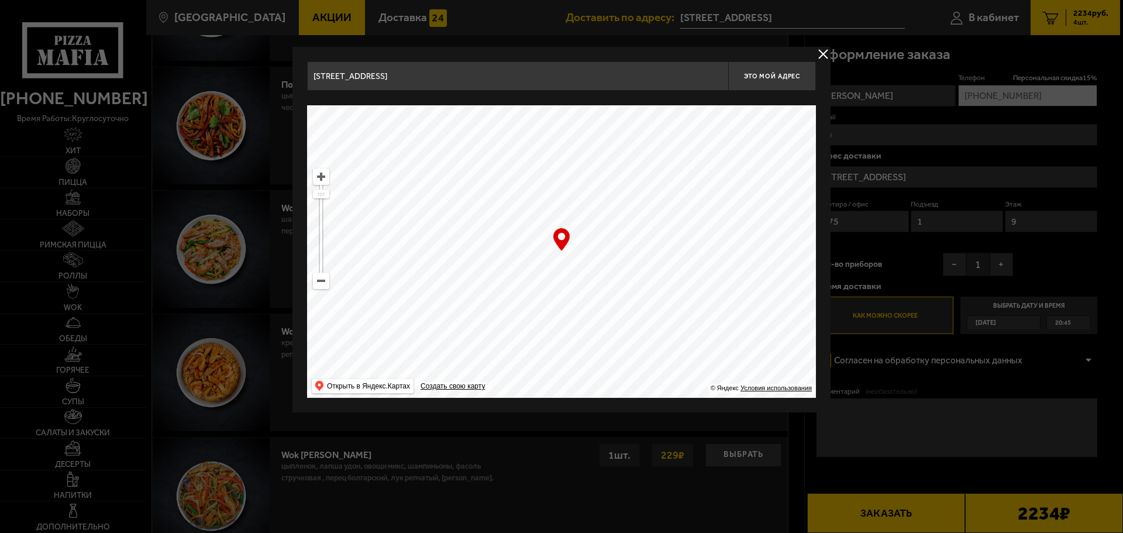
click at [826, 56] on button "delivery type" at bounding box center [823, 54] width 15 height 15
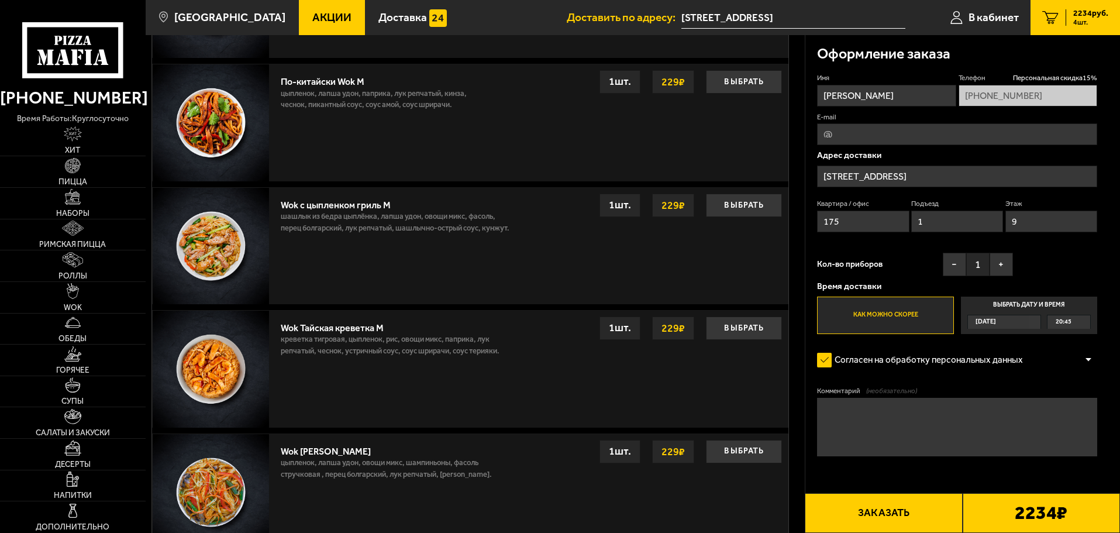
click at [873, 221] on input "175" at bounding box center [863, 222] width 92 height 22
click at [963, 220] on input "1" at bounding box center [957, 222] width 92 height 22
click at [1059, 219] on input "9" at bounding box center [1051, 222] width 92 height 22
click at [888, 433] on textarea "Комментарий (необязательно)" at bounding box center [957, 427] width 280 height 58
click at [901, 529] on button "Заказать" at bounding box center [883, 513] width 157 height 40
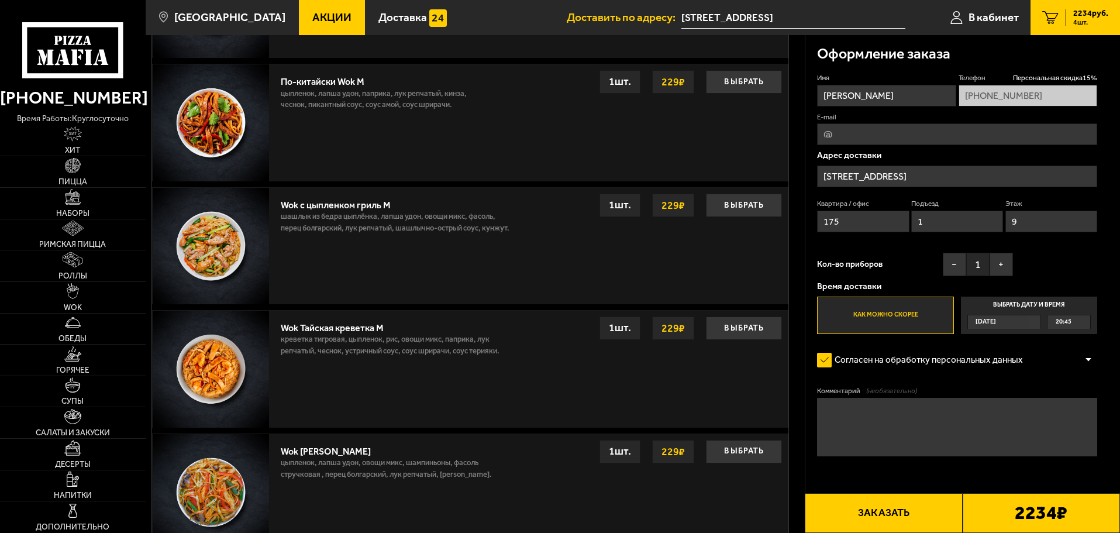
click at [877, 512] on button "Заказать" at bounding box center [883, 513] width 157 height 40
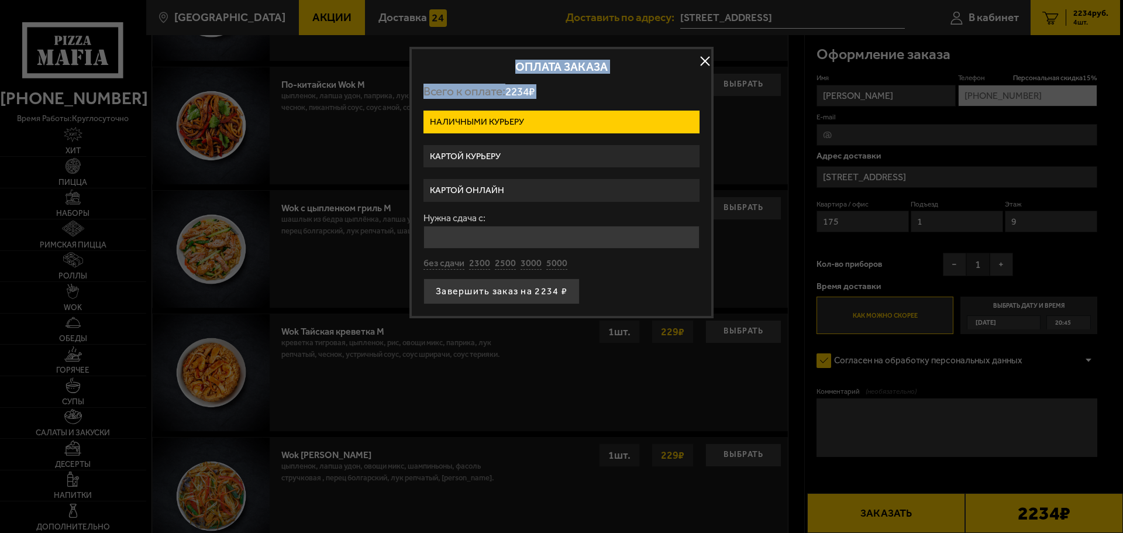
drag, startPoint x: 854, startPoint y: 517, endPoint x: 626, endPoint y: 121, distance: 456.7
click at [554, 156] on label "Картой курьеру" at bounding box center [561, 156] width 276 height 23
click at [0, 0] on input "Картой курьеру" at bounding box center [0, 0] width 0 height 0
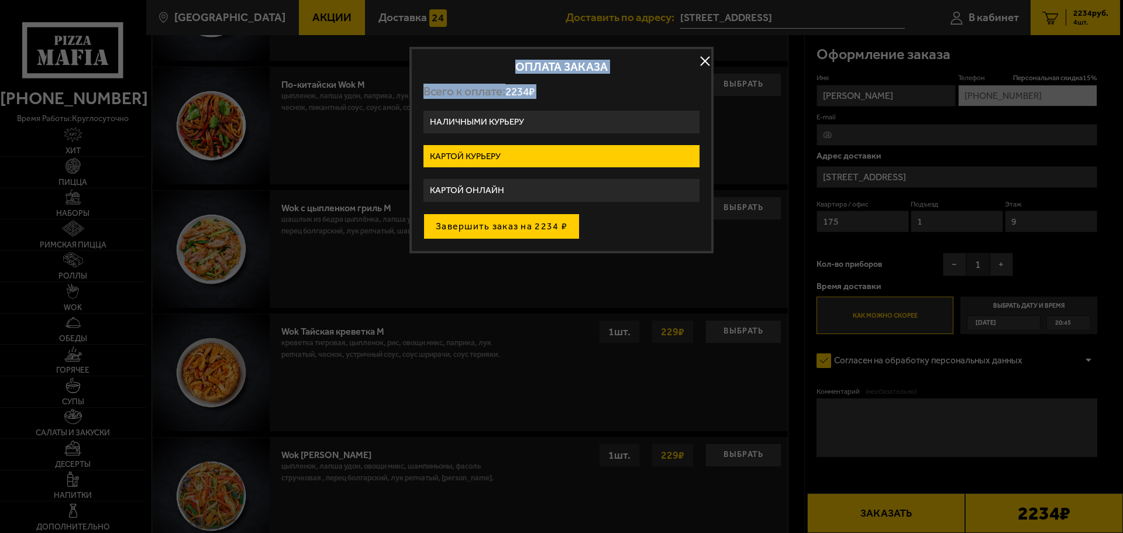
click at [505, 225] on button "Завершить заказ на 2234 ₽" at bounding box center [501, 226] width 156 height 26
